Goal: Task Accomplishment & Management: Complete application form

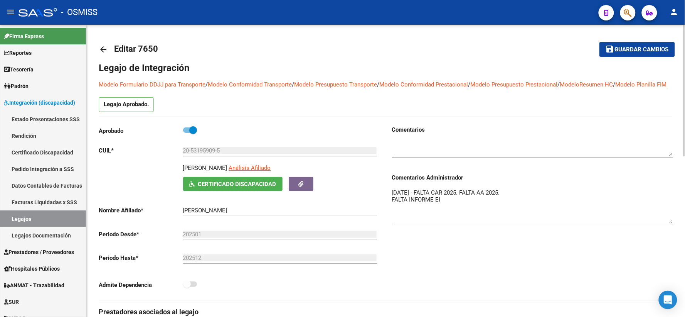
scroll to position [27, 0]
click at [633, 47] on span "Guardar cambios" at bounding box center [642, 49] width 54 height 7
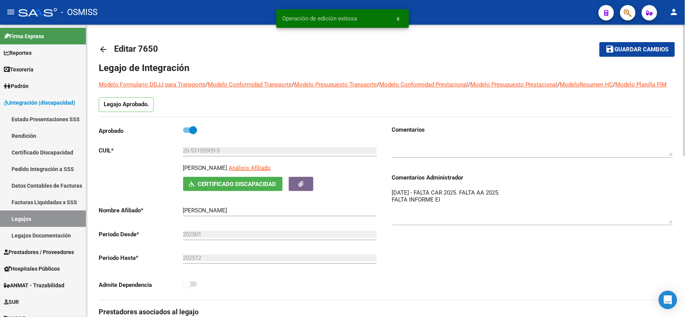
click at [103, 48] on mat-icon "arrow_back" at bounding box center [103, 49] width 9 height 9
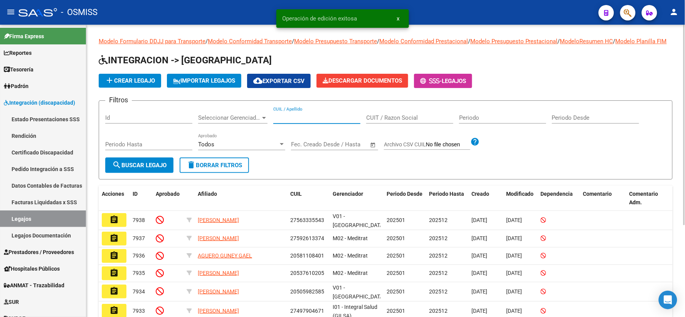
click at [301, 121] on input "CUIL / Apellido" at bounding box center [316, 117] width 87 height 7
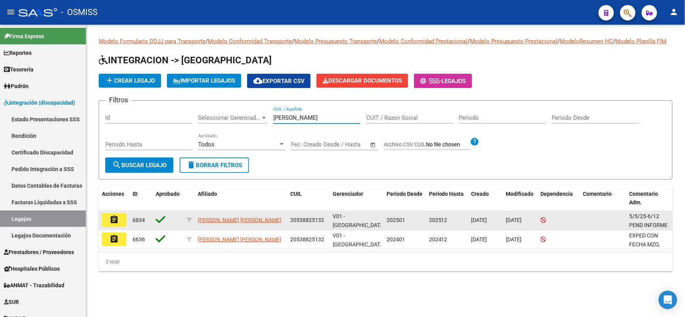
type input "[PERSON_NAME]"
click at [115, 224] on mat-icon "assignment" at bounding box center [114, 219] width 9 height 9
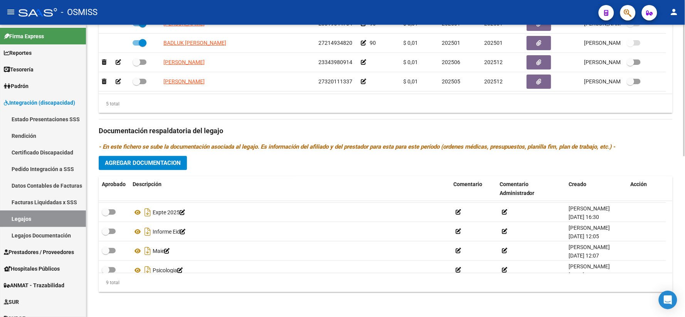
scroll to position [63, 0]
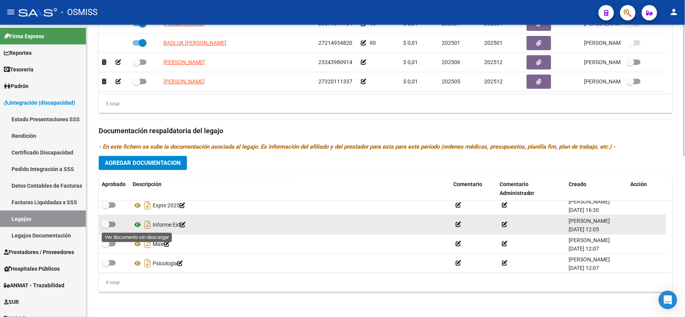
click at [136, 224] on icon at bounding box center [138, 224] width 10 height 9
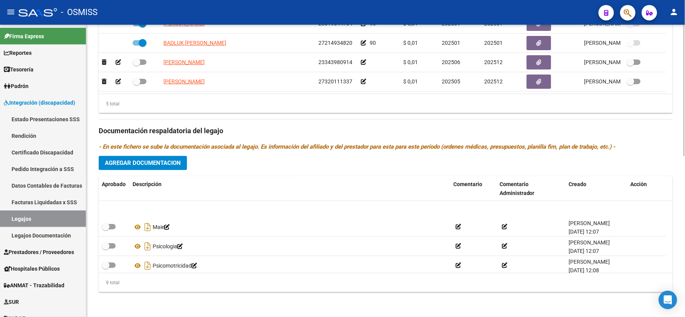
scroll to position [104, 0]
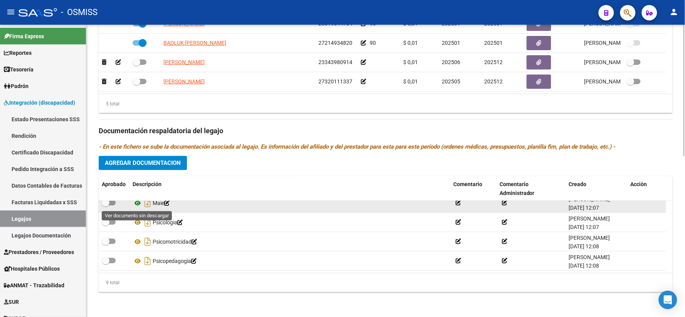
click at [137, 202] on icon at bounding box center [138, 202] width 10 height 9
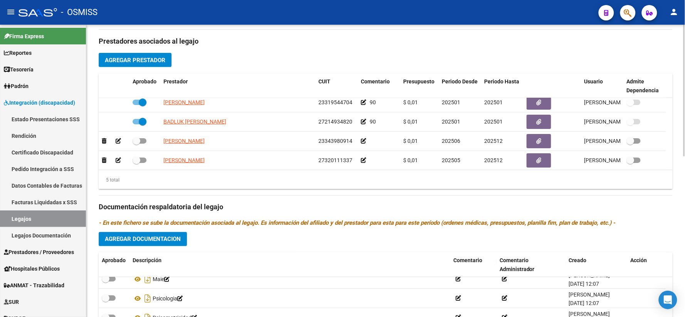
scroll to position [27, 0]
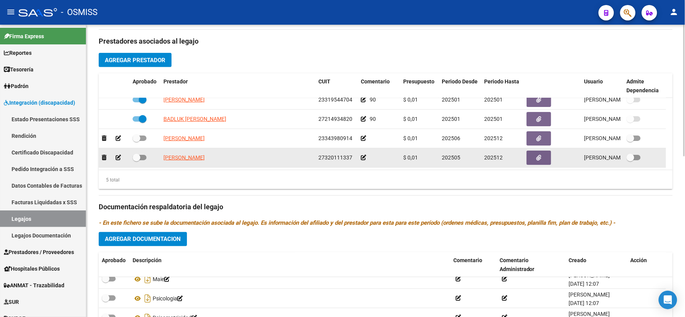
click at [364, 160] on icon at bounding box center [363, 157] width 5 height 5
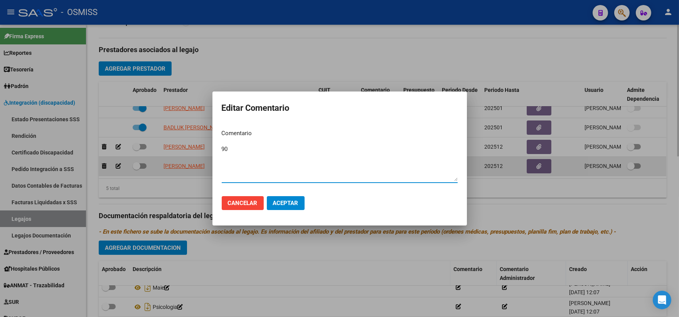
type textarea "9"
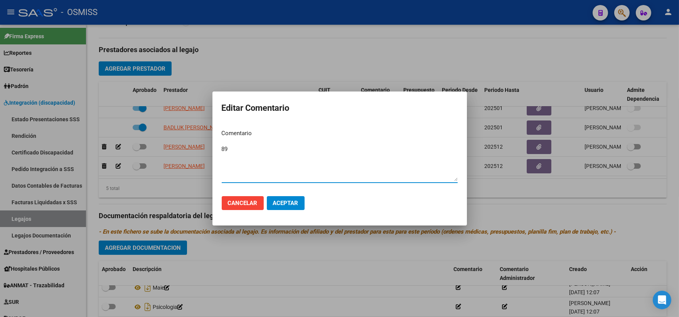
type textarea "89"
click at [278, 199] on span "Aceptar" at bounding box center [285, 202] width 25 height 7
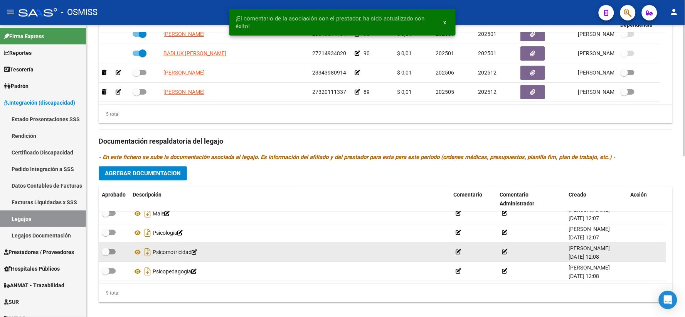
scroll to position [356, 0]
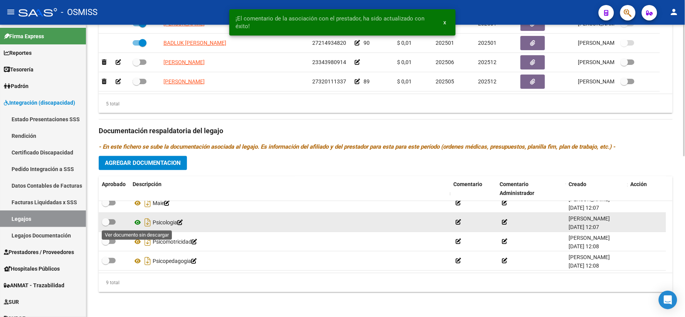
click at [137, 221] on icon at bounding box center [138, 222] width 10 height 9
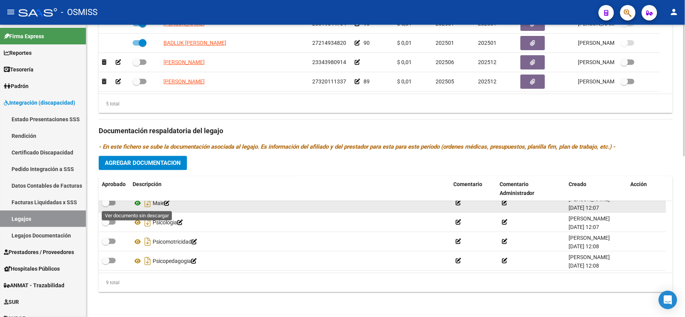
click at [139, 204] on icon at bounding box center [138, 202] width 10 height 9
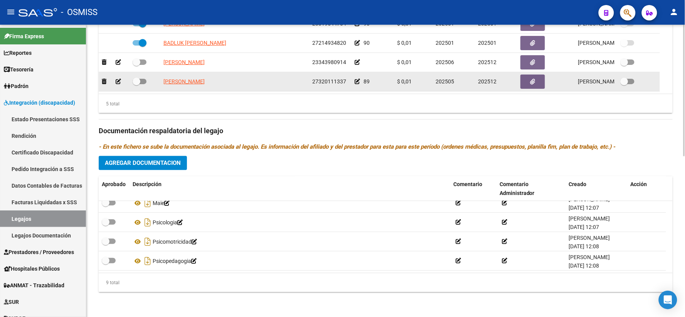
click at [357, 83] on icon at bounding box center [357, 81] width 5 height 5
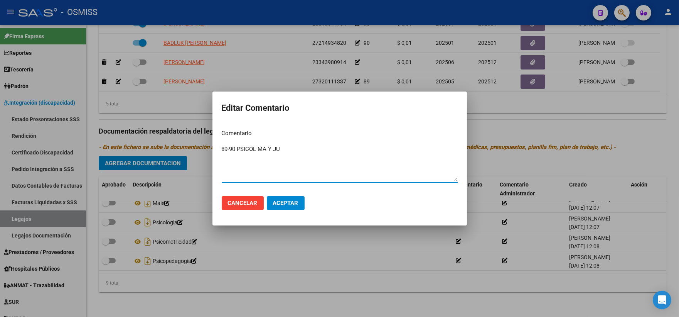
click at [230, 147] on textarea "89-90 PSICOL MA Y JU" at bounding box center [340, 163] width 236 height 36
type textarea "89- 90 PSICOL MA Y JU"
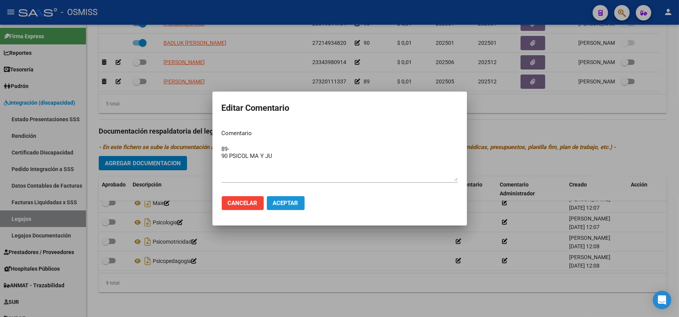
click at [285, 202] on span "Aceptar" at bounding box center [285, 202] width 25 height 7
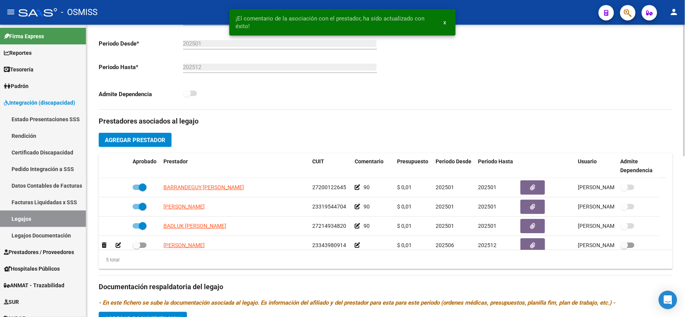
scroll to position [184, 0]
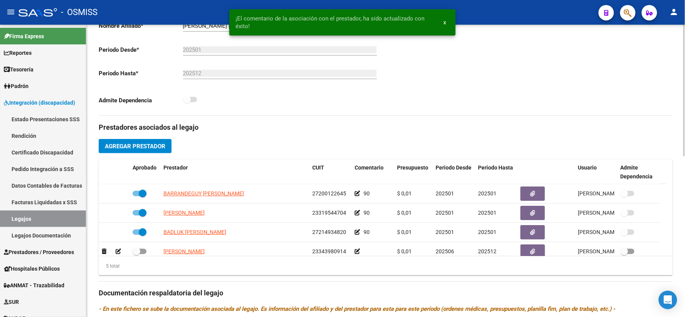
click at [199, 29] on input "[PERSON_NAME] [PERSON_NAME]" at bounding box center [280, 25] width 194 height 7
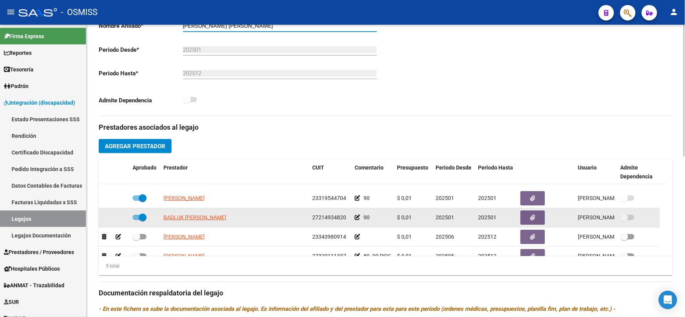
scroll to position [27, 0]
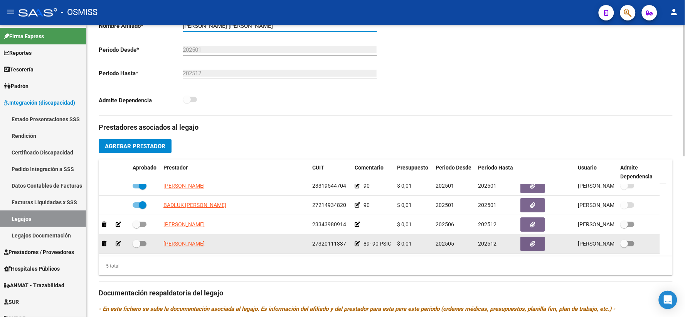
click at [357, 246] on icon at bounding box center [357, 243] width 5 height 5
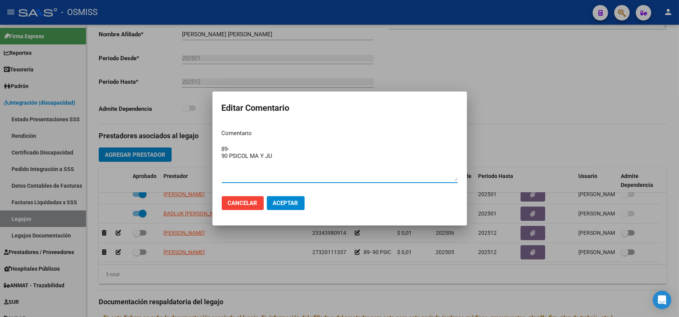
paste textarea "[PERSON_NAME] [PERSON_NAME]"
type textarea "89- 90 PSICOL MA Y JU [PERSON_NAME] [PERSON_NAME]"
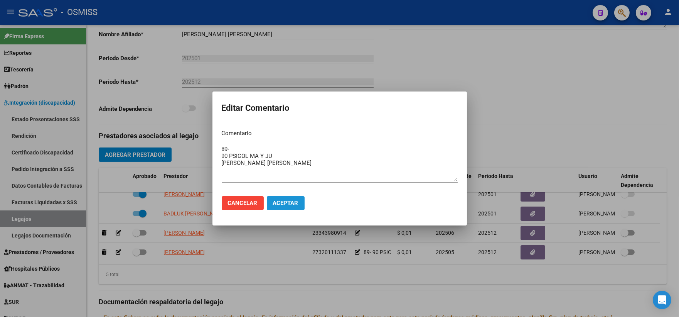
click at [279, 203] on span "Aceptar" at bounding box center [285, 202] width 25 height 7
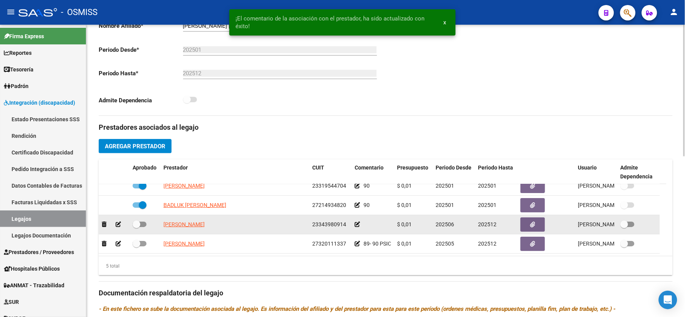
scroll to position [356, 0]
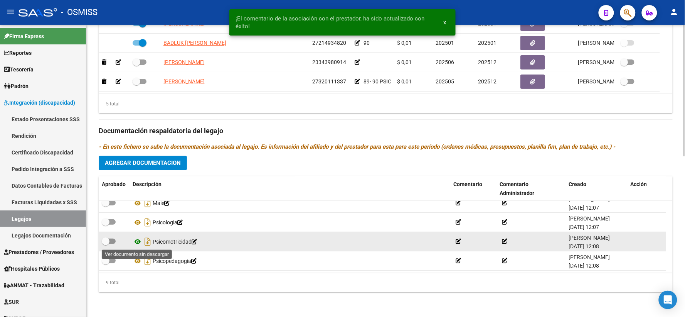
click at [137, 243] on icon at bounding box center [138, 241] width 10 height 9
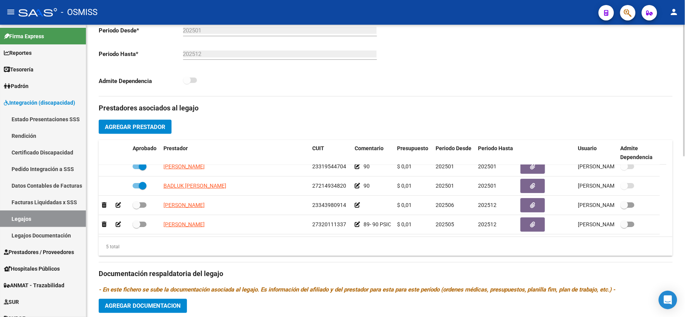
scroll to position [184, 0]
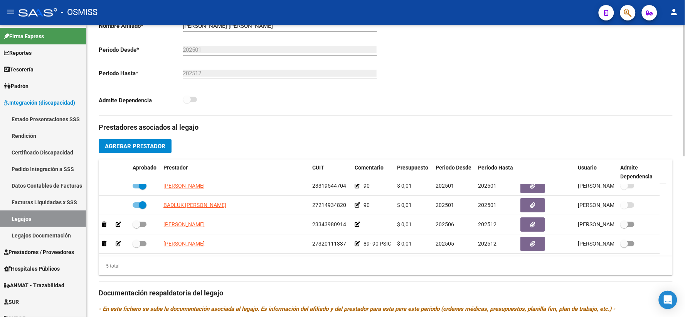
click at [136, 150] on span "Agregar Prestador" at bounding box center [135, 146] width 61 height 7
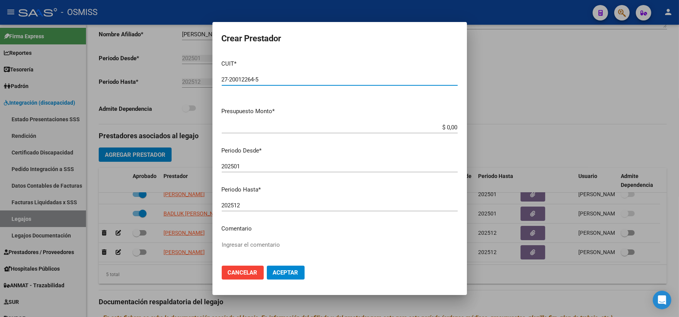
type input "27-20012264-5"
click at [448, 125] on input "$ 0,00" at bounding box center [340, 127] width 236 height 7
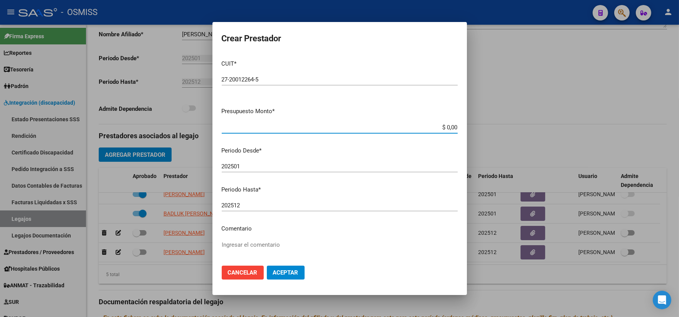
type input "$ 0,10"
click at [246, 165] on input "202501" at bounding box center [340, 166] width 236 height 7
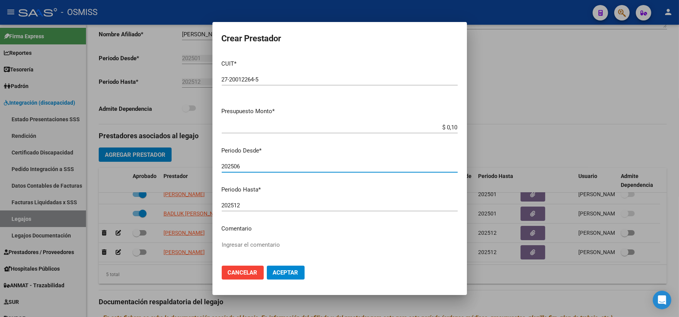
type input "202506"
click at [271, 244] on textarea "Ingresar el comentario" at bounding box center [340, 258] width 236 height 36
click at [251, 244] on textarea "90 PSICOMLU Y MI" at bounding box center [340, 258] width 236 height 36
type textarea "90 PSICOM LU Y MI"
drag, startPoint x: 283, startPoint y: 270, endPoint x: 315, endPoint y: 260, distance: 34.0
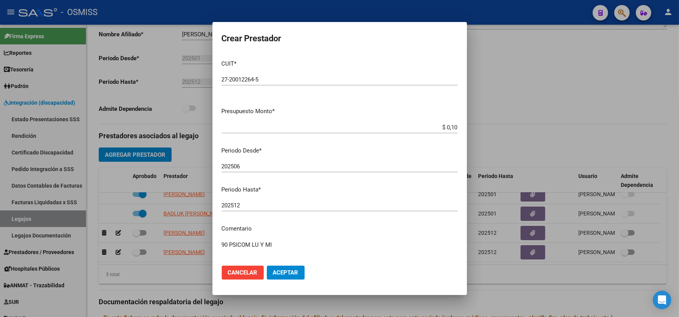
click at [287, 269] on span "Aceptar" at bounding box center [285, 272] width 25 height 7
click at [262, 265] on mat-dialog-actions "Cancelar Aceptar" at bounding box center [340, 272] width 236 height 26
click at [244, 272] on span "Cancelar" at bounding box center [243, 272] width 30 height 7
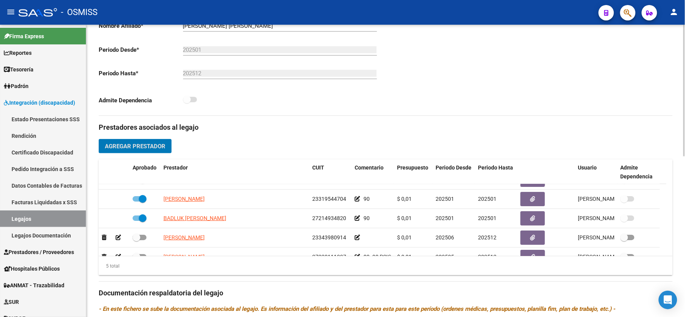
scroll to position [0, 0]
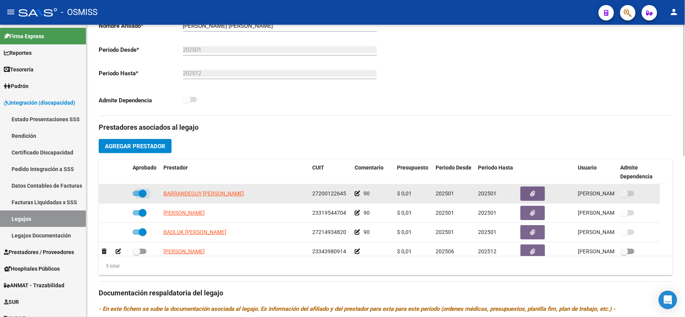
click at [138, 196] on span at bounding box center [140, 193] width 14 height 5
click at [137, 196] on input "checkbox" at bounding box center [136, 196] width 0 height 0
checkbox input "false"
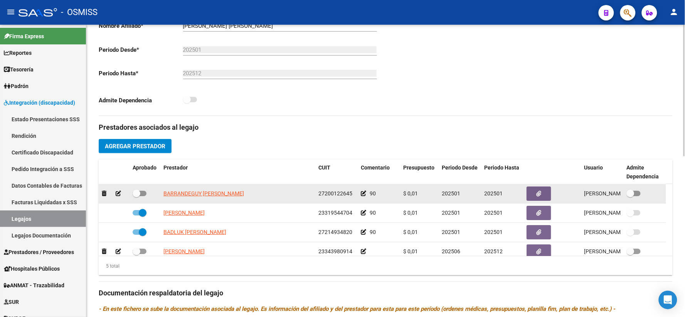
click at [120, 196] on icon at bounding box center [118, 193] width 5 height 5
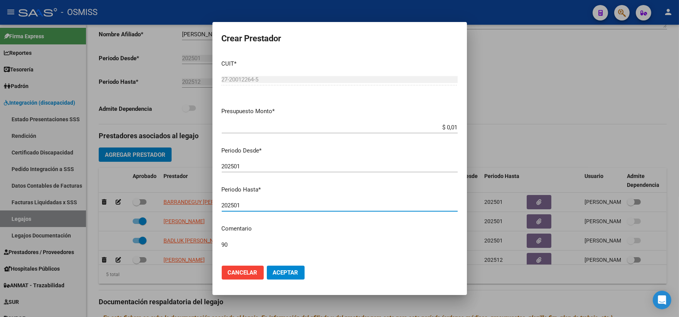
click at [251, 204] on input "202501" at bounding box center [340, 205] width 236 height 7
type input "202512"
click at [282, 271] on span "Aceptar" at bounding box center [285, 272] width 25 height 7
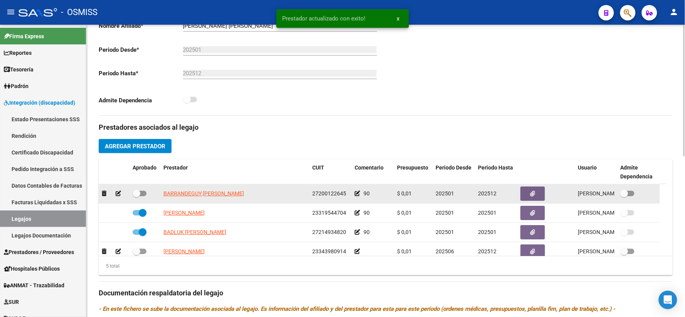
click at [355, 196] on icon at bounding box center [357, 193] width 5 height 5
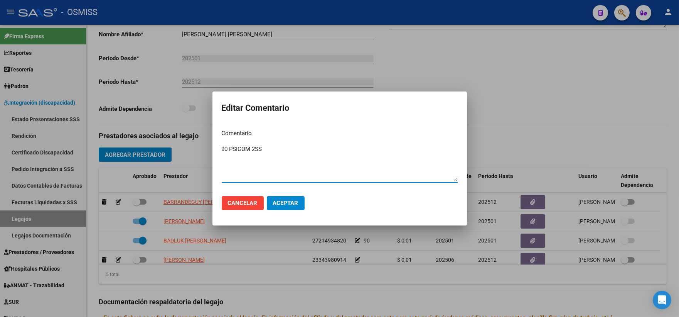
paste textarea "[PERSON_NAME] [PERSON_NAME]"
type textarea "90 PSICOM 2SS [PERSON_NAME] [PERSON_NAME]"
click at [284, 202] on span "Aceptar" at bounding box center [285, 202] width 25 height 7
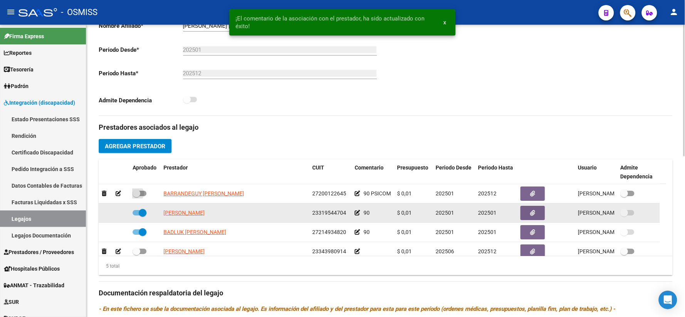
drag, startPoint x: 135, startPoint y: 201, endPoint x: 579, endPoint y: 218, distance: 444.2
click at [145, 196] on span at bounding box center [140, 193] width 14 height 5
click at [137, 196] on input "checkbox" at bounding box center [136, 196] width 0 height 0
checkbox input "true"
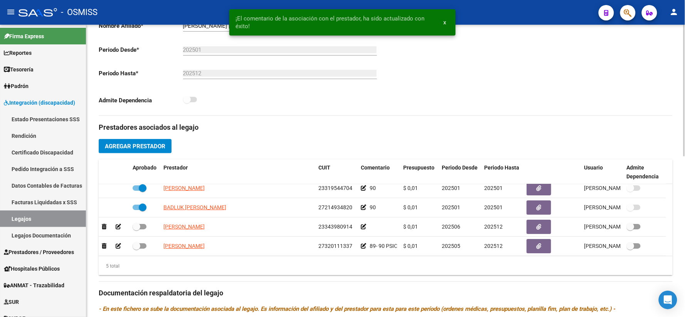
scroll to position [27, 0]
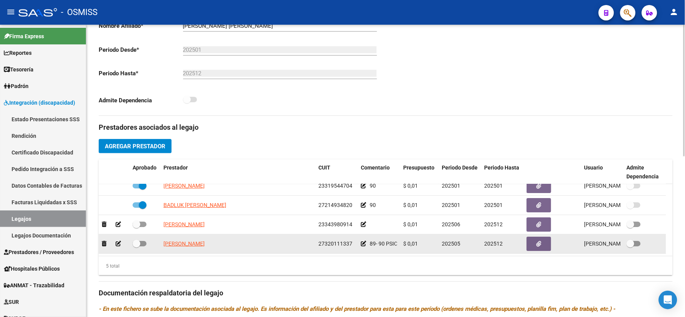
click at [139, 247] on span at bounding box center [137, 244] width 8 height 8
click at [137, 246] on input "checkbox" at bounding box center [136, 246] width 0 height 0
checkbox input "true"
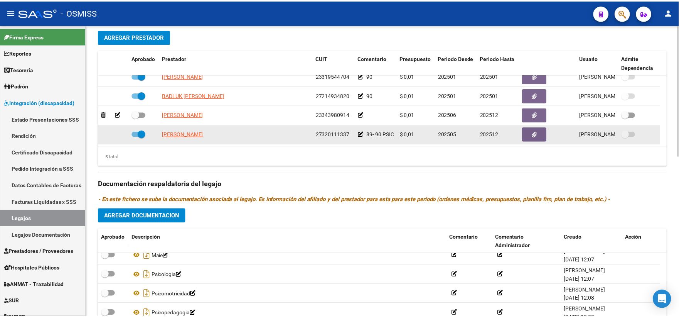
scroll to position [356, 0]
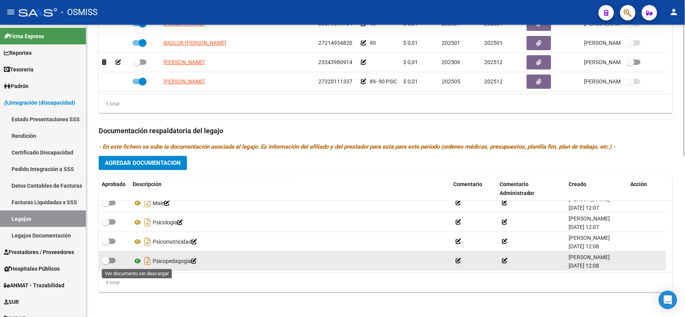
click at [136, 261] on icon at bounding box center [138, 260] width 10 height 9
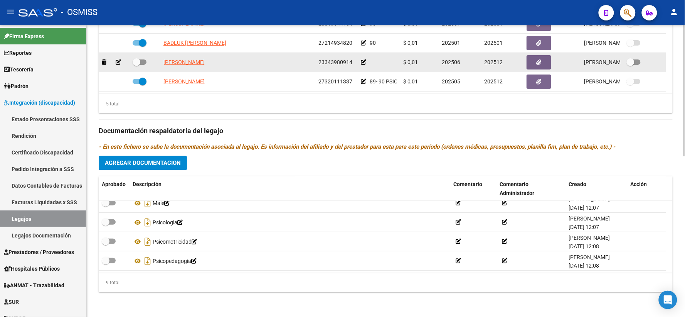
click at [364, 62] on icon at bounding box center [363, 61] width 5 height 5
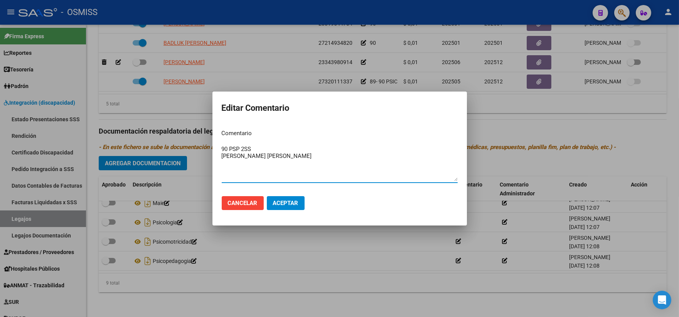
type textarea "90 PSP 2SS [PERSON_NAME] [PERSON_NAME]"
click at [285, 203] on span "Aceptar" at bounding box center [285, 202] width 25 height 7
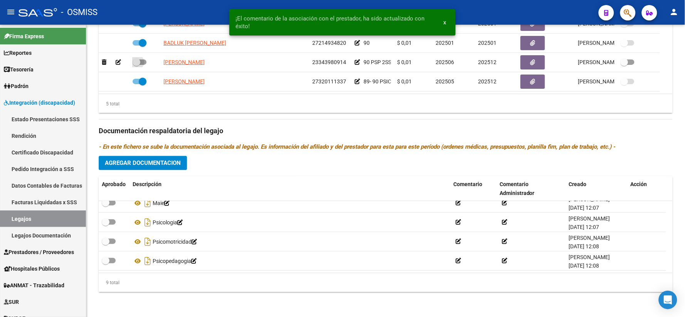
click at [135, 63] on span at bounding box center [137, 62] width 8 height 8
click at [136, 65] on input "checkbox" at bounding box center [136, 65] width 0 height 0
checkbox input "true"
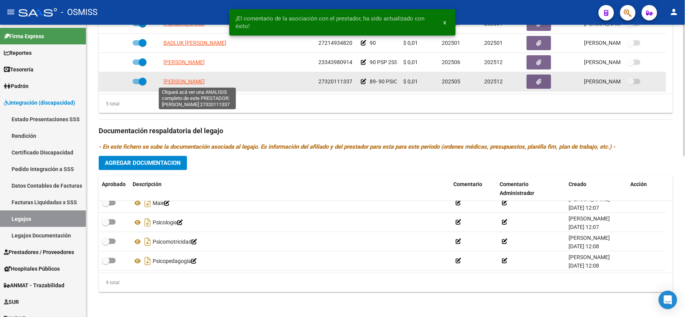
click at [180, 82] on span "[PERSON_NAME]" at bounding box center [184, 81] width 41 height 6
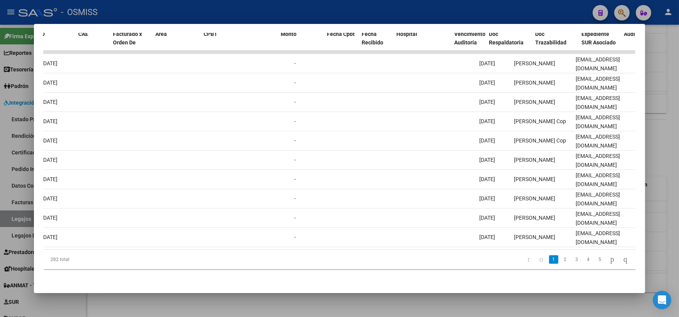
scroll to position [0, 0]
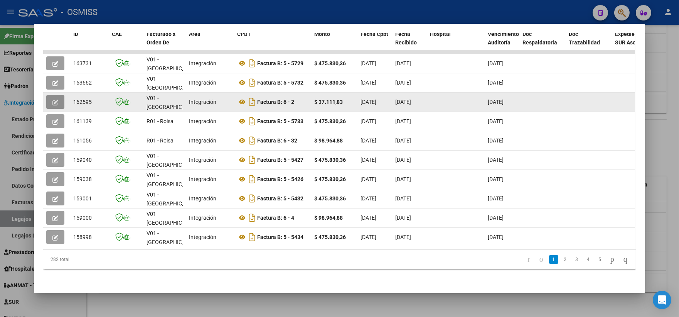
click at [56, 95] on button "button" at bounding box center [55, 102] width 18 height 14
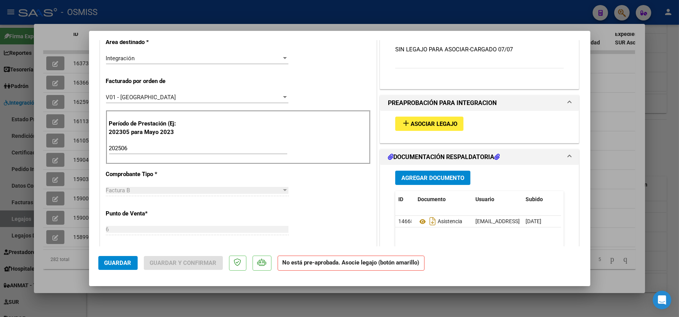
scroll to position [171, 0]
click at [433, 124] on span "Asociar Legajo" at bounding box center [434, 123] width 47 height 7
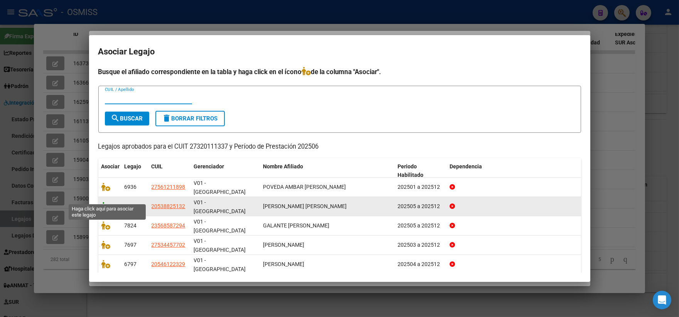
click at [105, 202] on icon at bounding box center [105, 206] width 9 height 8
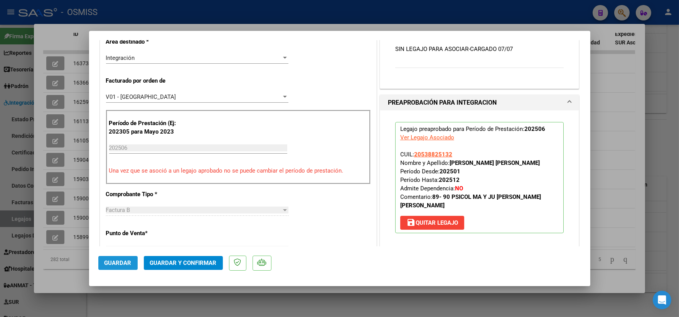
click at [119, 260] on span "Guardar" at bounding box center [118, 262] width 27 height 7
click at [615, 183] on div at bounding box center [339, 158] width 679 height 317
type input "$ 0,00"
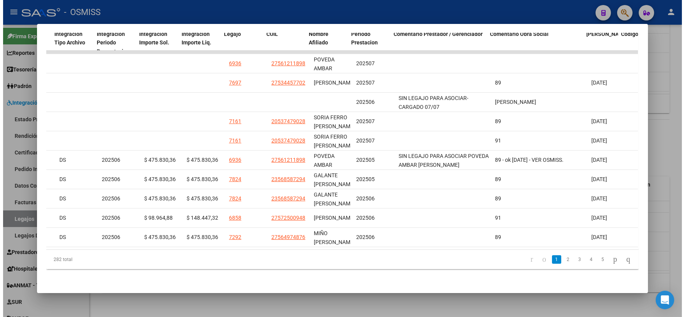
scroll to position [0, 1074]
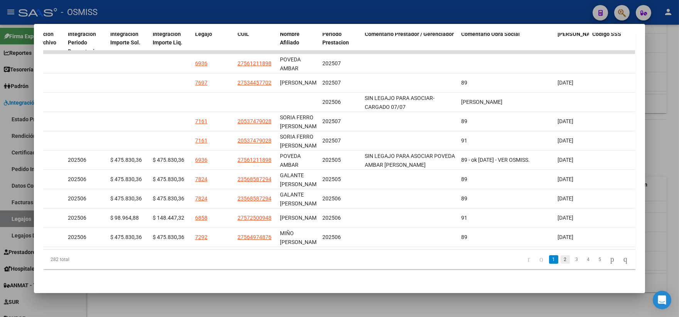
click at [561, 259] on link "2" at bounding box center [565, 259] width 9 height 8
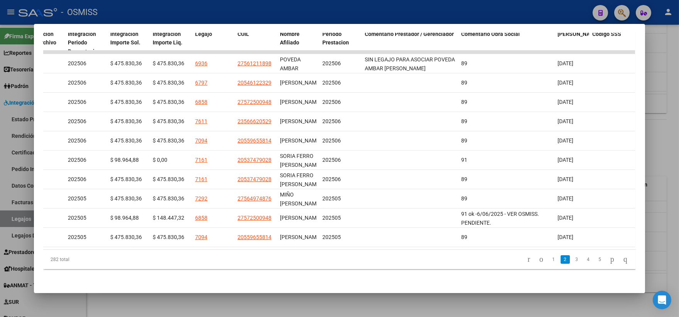
click at [672, 163] on div at bounding box center [339, 158] width 679 height 317
